Goal: Task Accomplishment & Management: Use online tool/utility

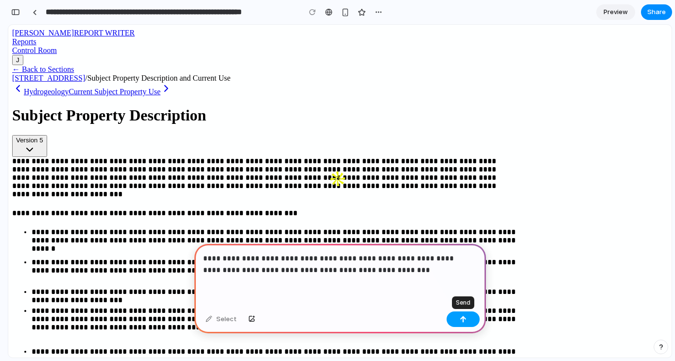
click at [469, 323] on button "button" at bounding box center [463, 320] width 33 height 16
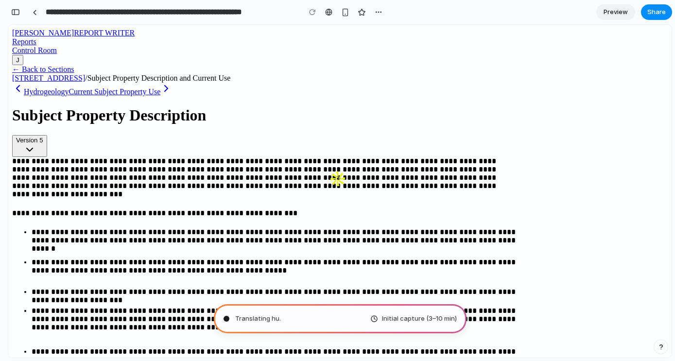
type input "**********"
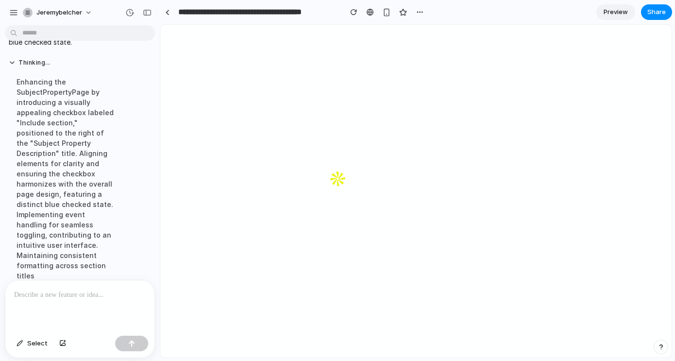
click at [103, 293] on p at bounding box center [80, 295] width 132 height 12
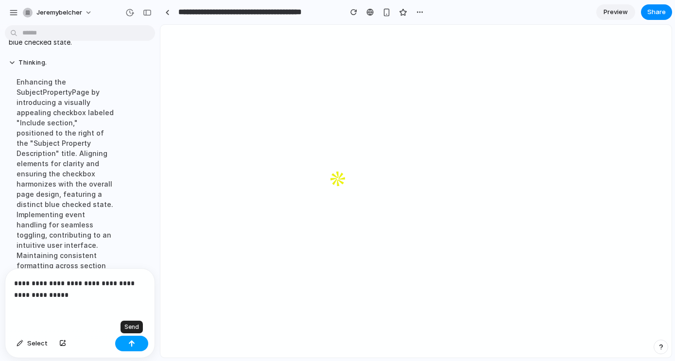
click at [136, 346] on button "button" at bounding box center [131, 344] width 33 height 16
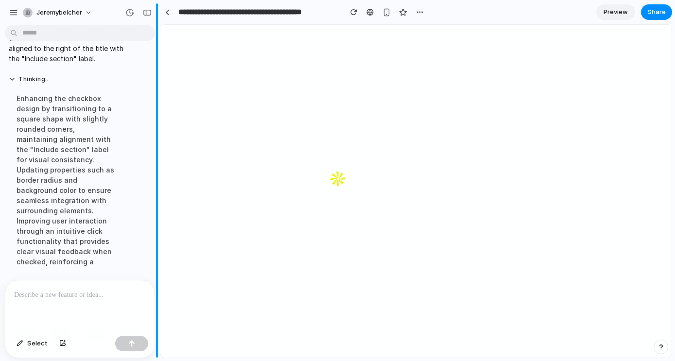
scroll to position [288, 0]
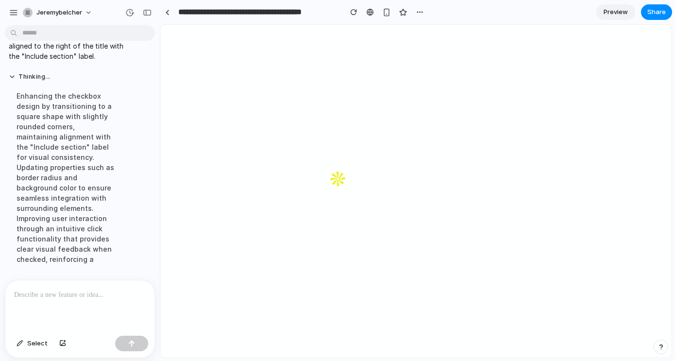
click at [102, 298] on div at bounding box center [79, 307] width 149 height 52
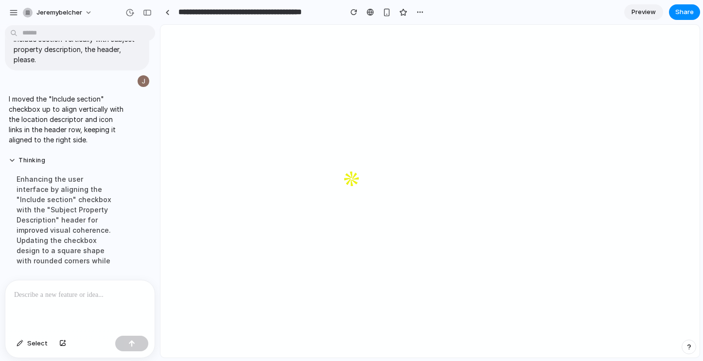
scroll to position [367, 0]
click at [102, 218] on div "Enhancing the user interface by aligning the "Include section" checkbox with th…" at bounding box center [67, 219] width 116 height 104
click at [112, 299] on div at bounding box center [79, 307] width 149 height 52
click at [14, 159] on button "Thinking ..." at bounding box center [67, 159] width 116 height 8
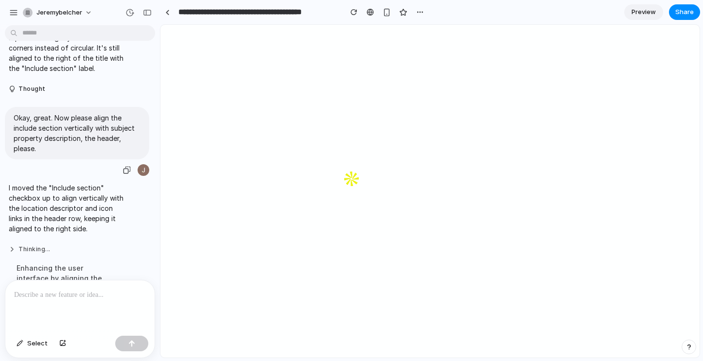
scroll to position [259, 0]
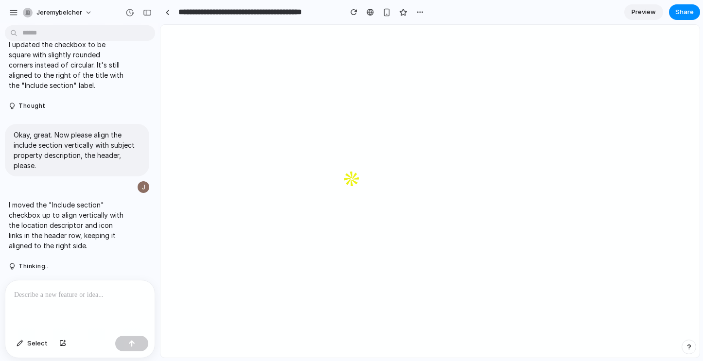
click at [93, 300] on div at bounding box center [79, 307] width 149 height 52
click at [56, 298] on div at bounding box center [79, 307] width 149 height 52
click at [78, 299] on div at bounding box center [79, 307] width 149 height 52
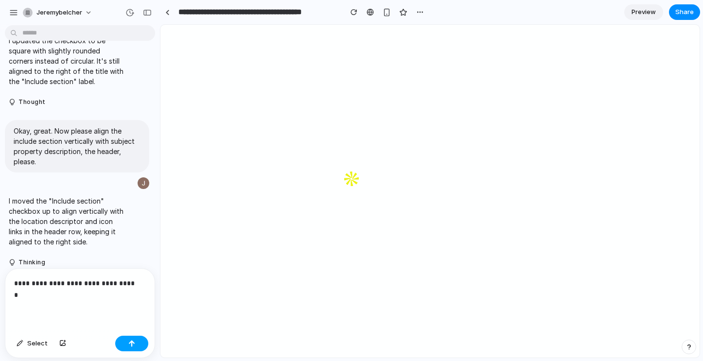
click at [140, 347] on button "button" at bounding box center [131, 344] width 33 height 16
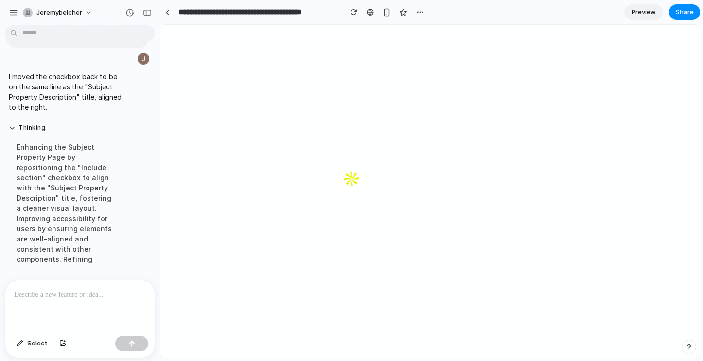
scroll to position [527, 0]
click at [68, 298] on div at bounding box center [79, 307] width 149 height 52
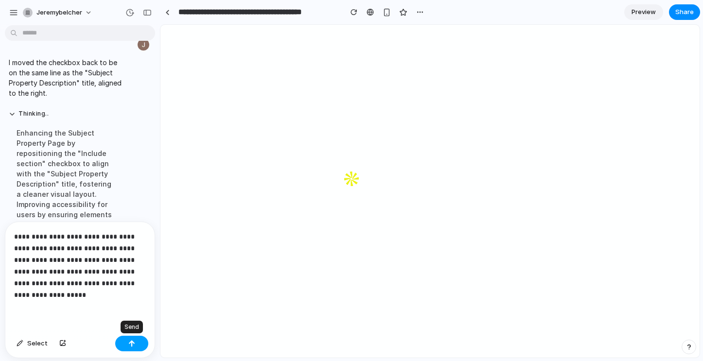
click at [130, 343] on div "button" at bounding box center [131, 343] width 7 height 7
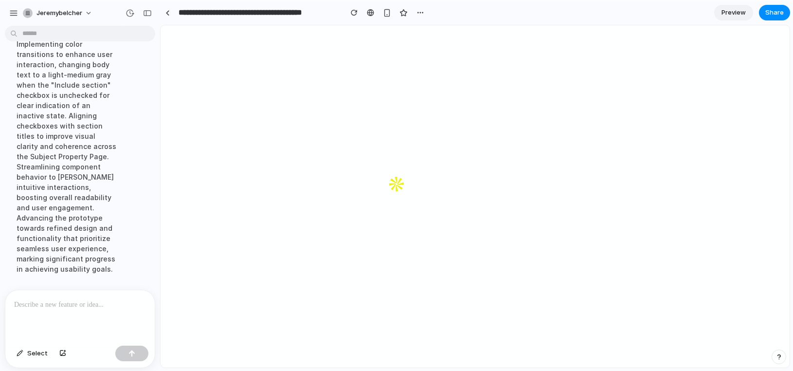
scroll to position [832, 0]
click at [106, 301] on p at bounding box center [78, 305] width 128 height 12
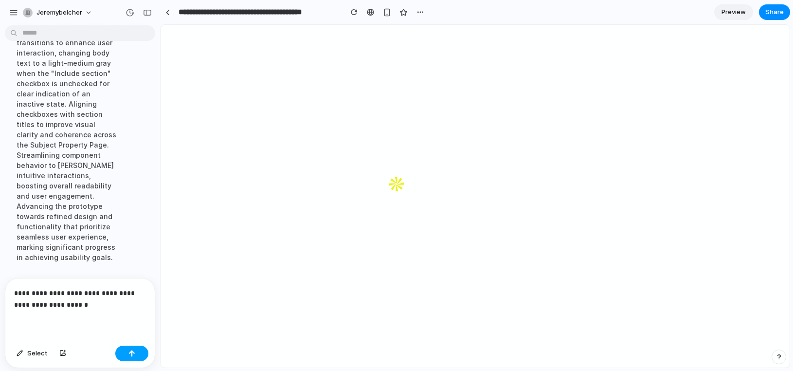
click at [130, 354] on div "button" at bounding box center [131, 353] width 7 height 7
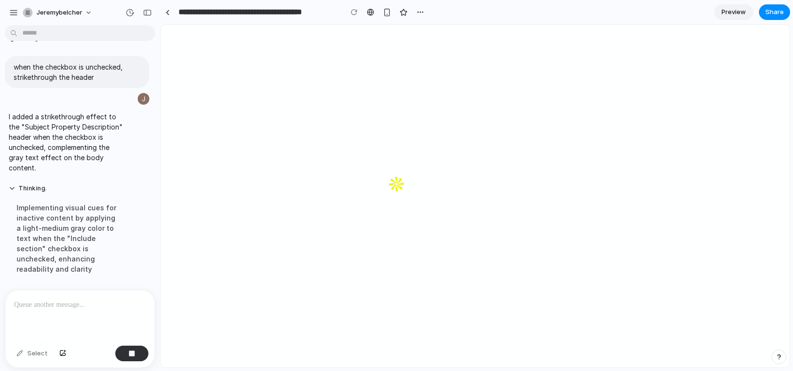
scroll to position [839, 0]
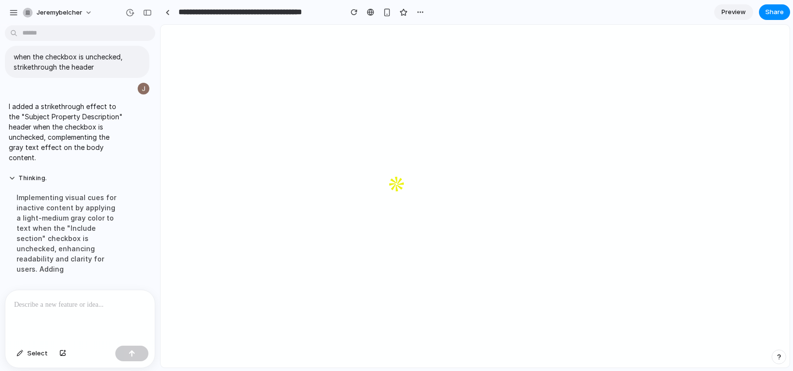
click at [50, 304] on p at bounding box center [78, 305] width 128 height 12
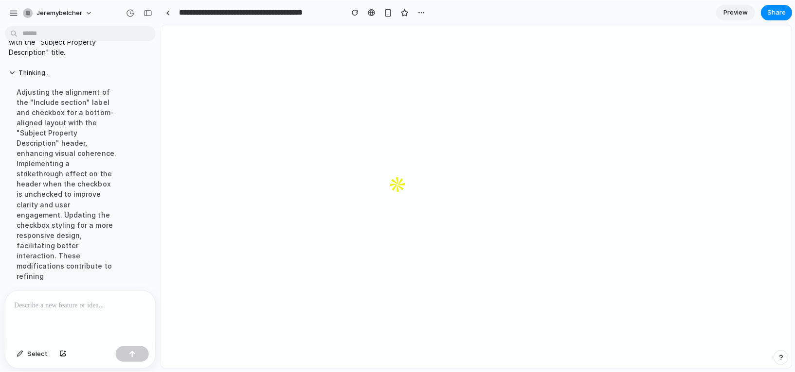
scroll to position [1110, 0]
click at [415, 15] on button "button" at bounding box center [420, 12] width 15 height 15
click at [463, 9] on div "Duplicate Delete" at bounding box center [397, 186] width 795 height 372
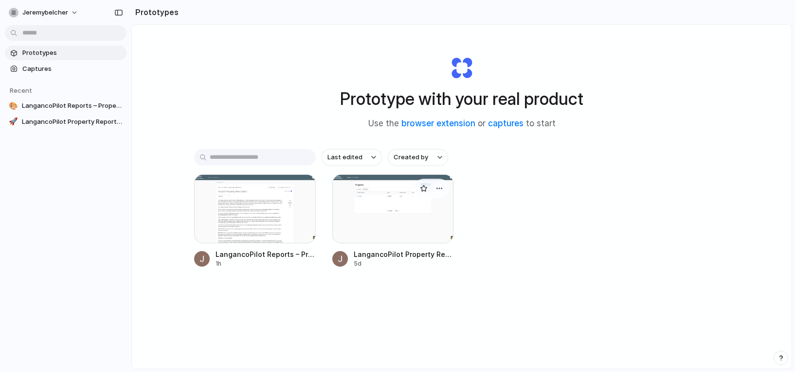
click at [400, 207] on div at bounding box center [393, 209] width 122 height 69
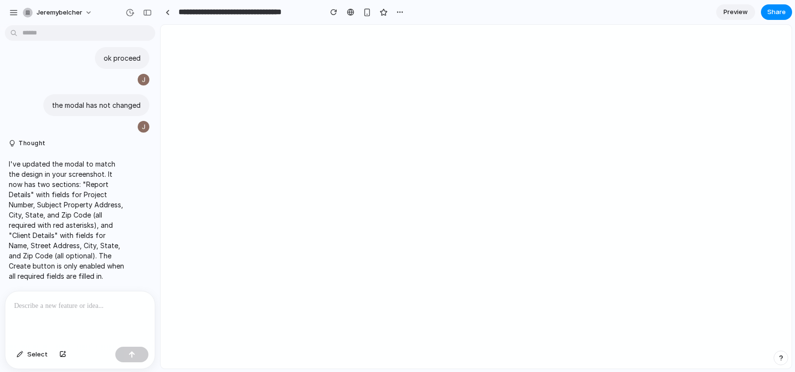
scroll to position [625, 0]
click at [167, 10] on div at bounding box center [167, 12] width 4 height 5
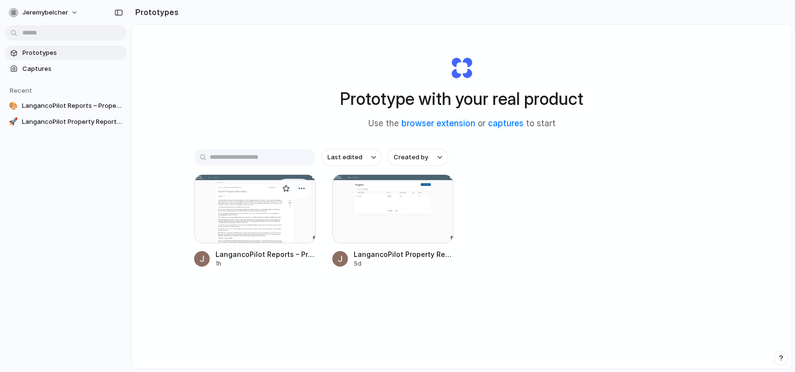
click at [247, 208] on div at bounding box center [255, 209] width 122 height 69
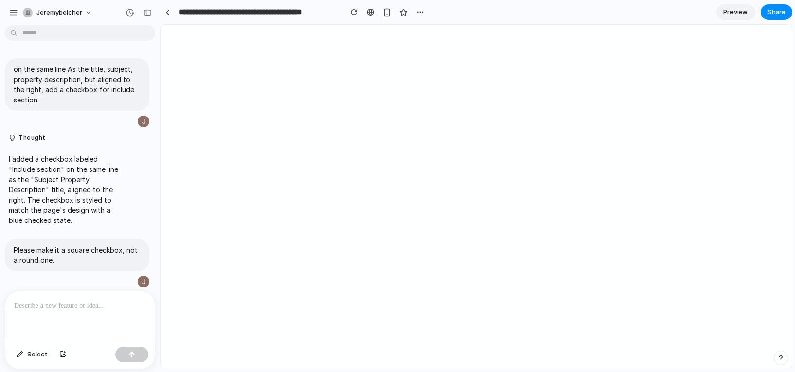
scroll to position [921, 0]
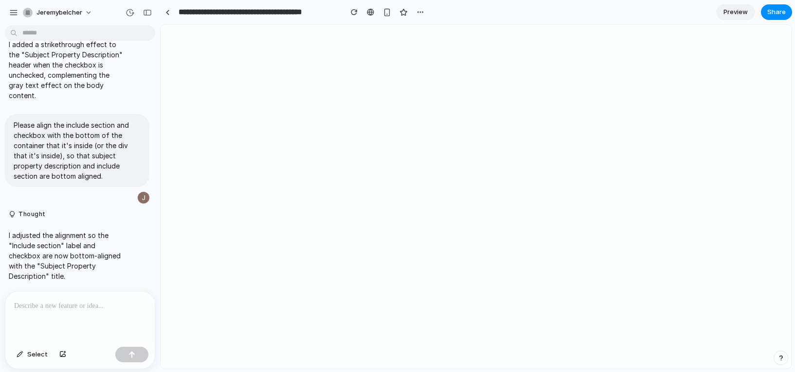
click at [741, 15] on span "Preview" at bounding box center [735, 12] width 24 height 10
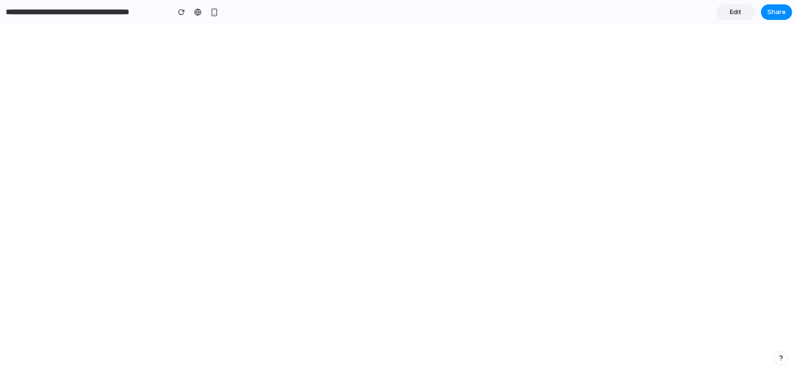
click at [740, 10] on span "Edit" at bounding box center [735, 12] width 12 height 10
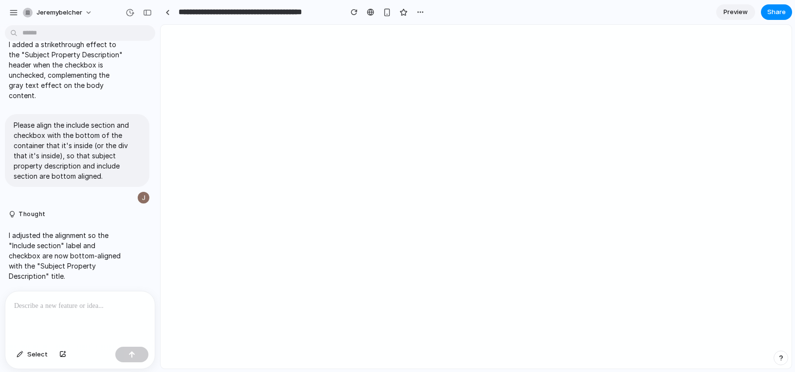
click at [87, 301] on p at bounding box center [80, 307] width 132 height 12
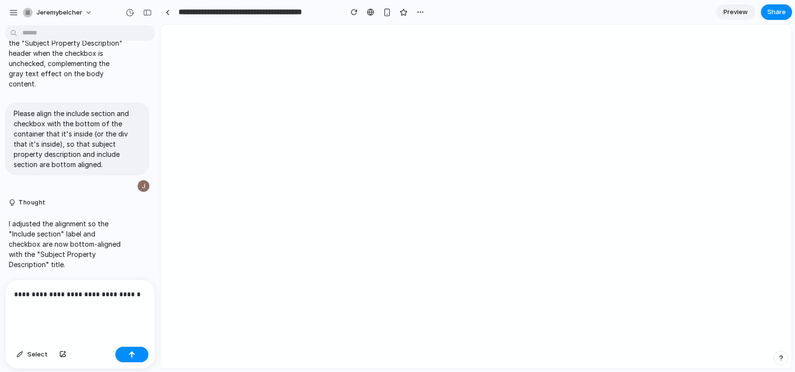
scroll to position [932, 0]
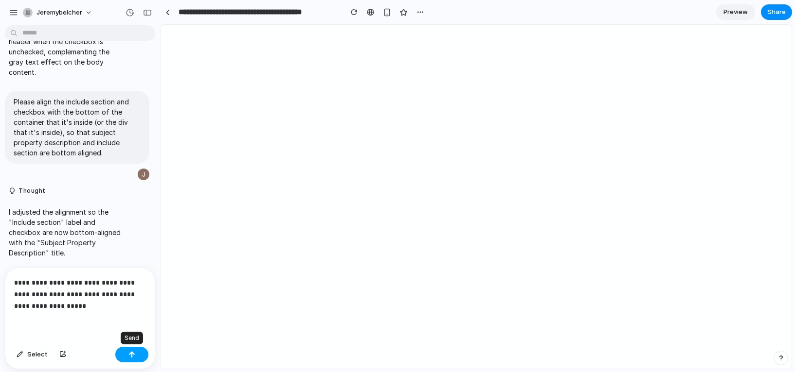
click at [137, 353] on button "button" at bounding box center [131, 355] width 33 height 16
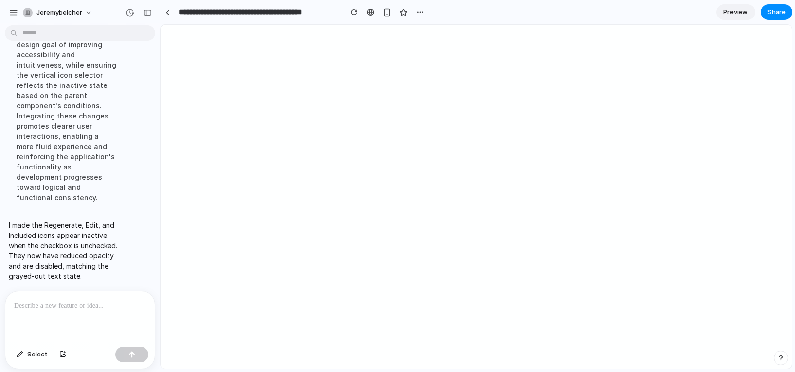
scroll to position [1362, 0]
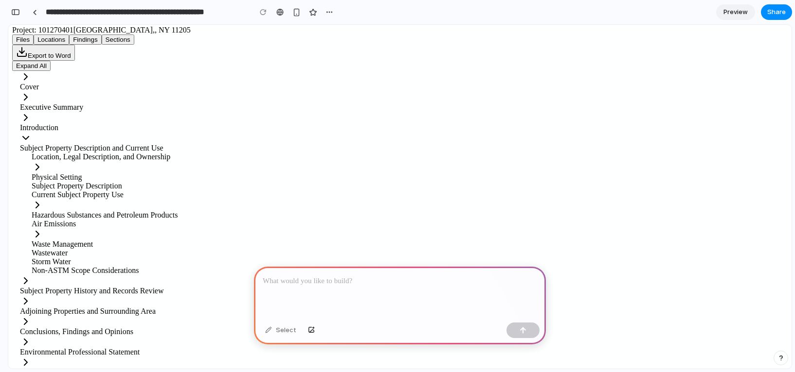
scroll to position [105, 0]
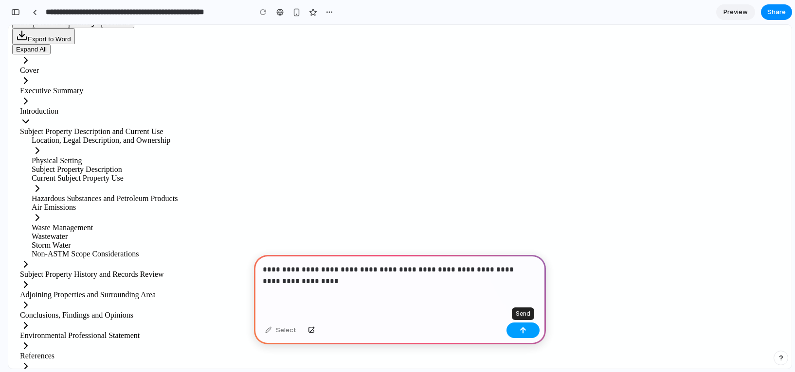
click at [518, 332] on button "button" at bounding box center [522, 331] width 33 height 16
